Goal: Check status: Check status

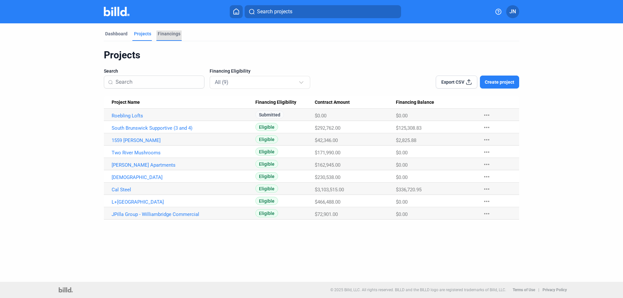
click at [158, 35] on div "Financings" at bounding box center [169, 34] width 23 height 6
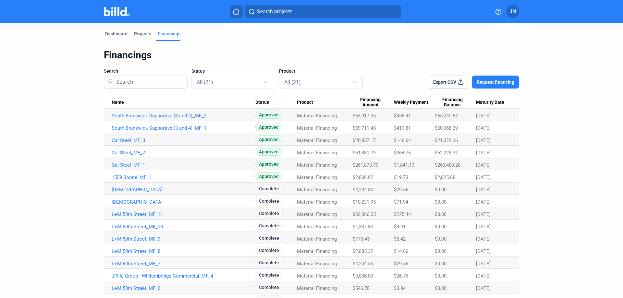
click at [130, 119] on link "Cal Steel_MF_1" at bounding box center [184, 116] width 144 height 6
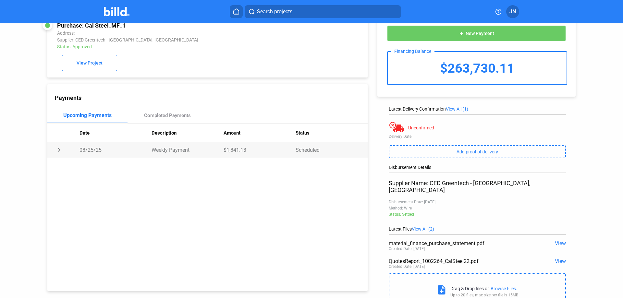
scroll to position [37, 0]
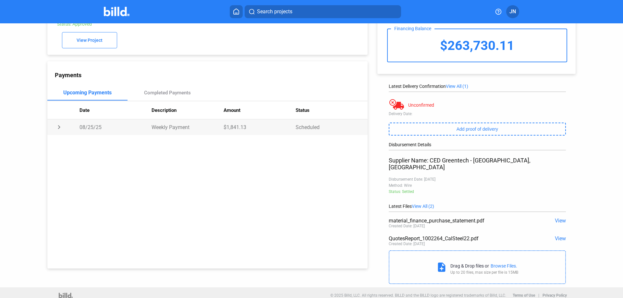
click at [252, 129] on td "$1,841.13" at bounding box center [260, 127] width 72 height 16
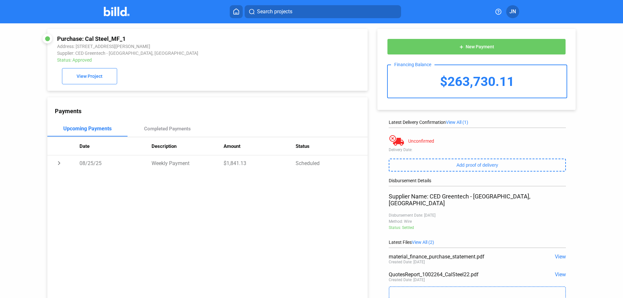
scroll to position [0, 0]
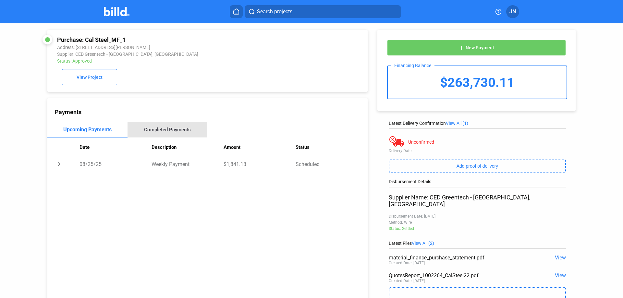
click at [158, 136] on div "Completed Payments" at bounding box center [168, 130] width 80 height 16
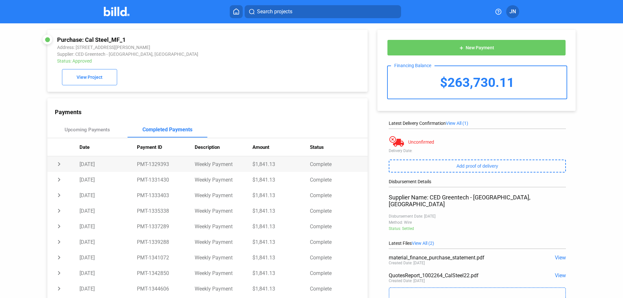
click at [60, 169] on td "chevron_right" at bounding box center [63, 164] width 32 height 16
click at [59, 167] on td "expand_more" at bounding box center [63, 164] width 32 height 16
click at [97, 132] on div "Upcoming Payments" at bounding box center [87, 130] width 45 height 6
